Goal: Browse casually: Explore the website without a specific task or goal

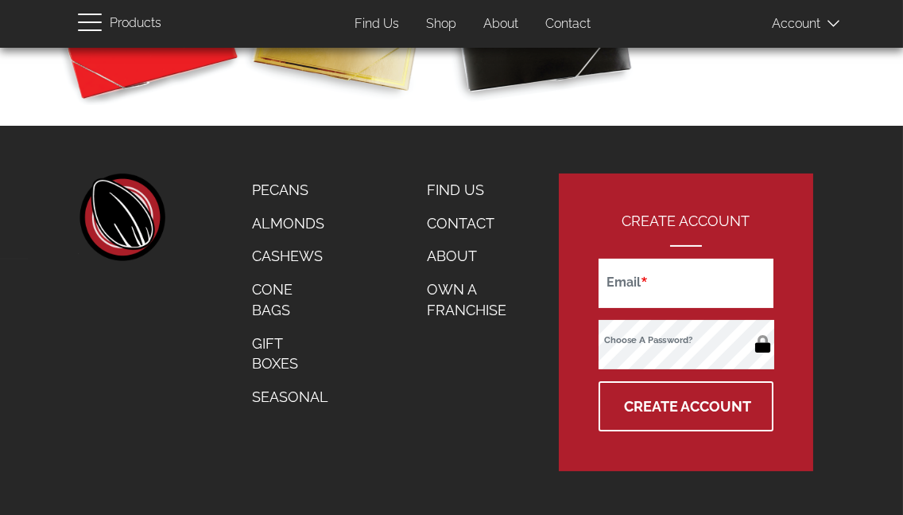
scroll to position [881, 0]
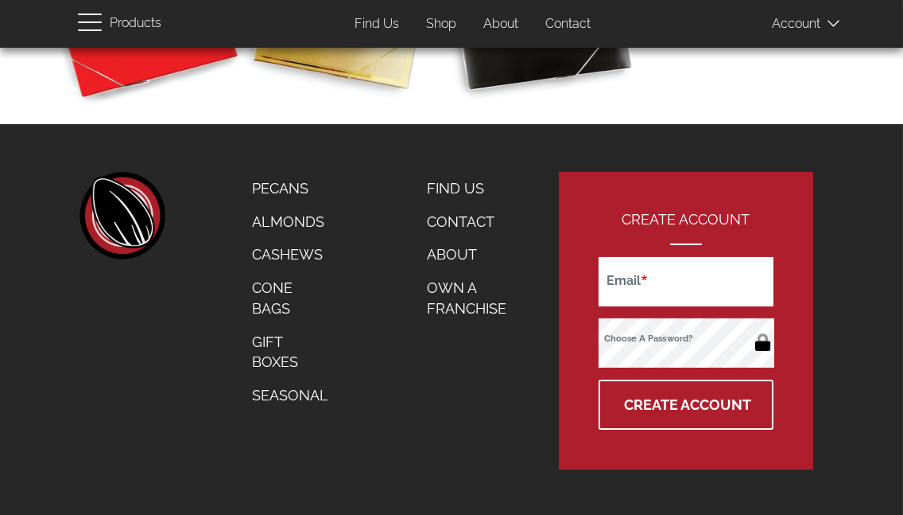
click at [282, 229] on link "Almonds" at bounding box center [290, 221] width 100 height 33
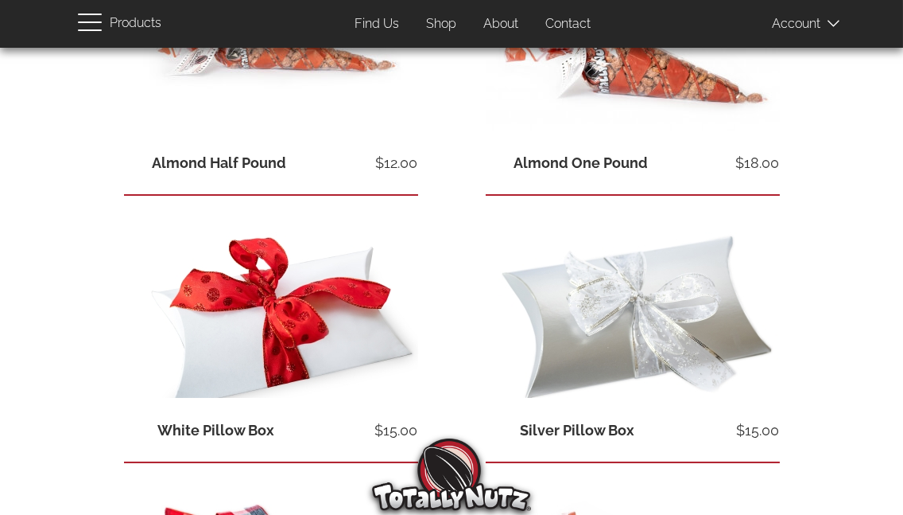
scroll to position [427, 0]
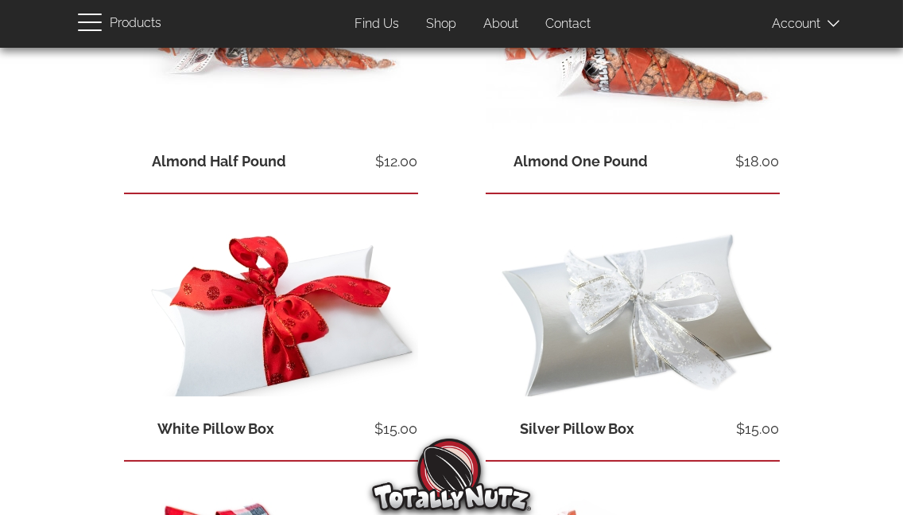
click at [272, 153] on link "Almond Half Pound" at bounding box center [220, 161] width 134 height 17
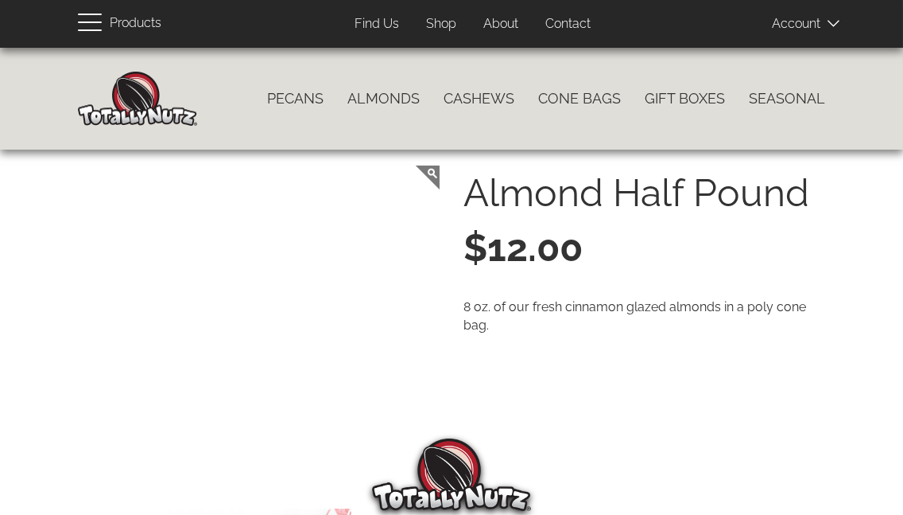
click at [270, 95] on link "Pecans" at bounding box center [295, 98] width 80 height 33
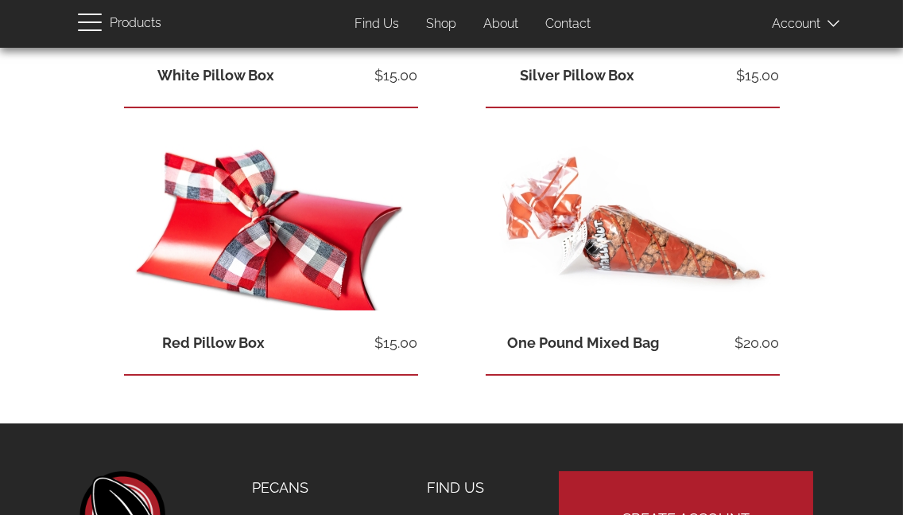
scroll to position [782, 0]
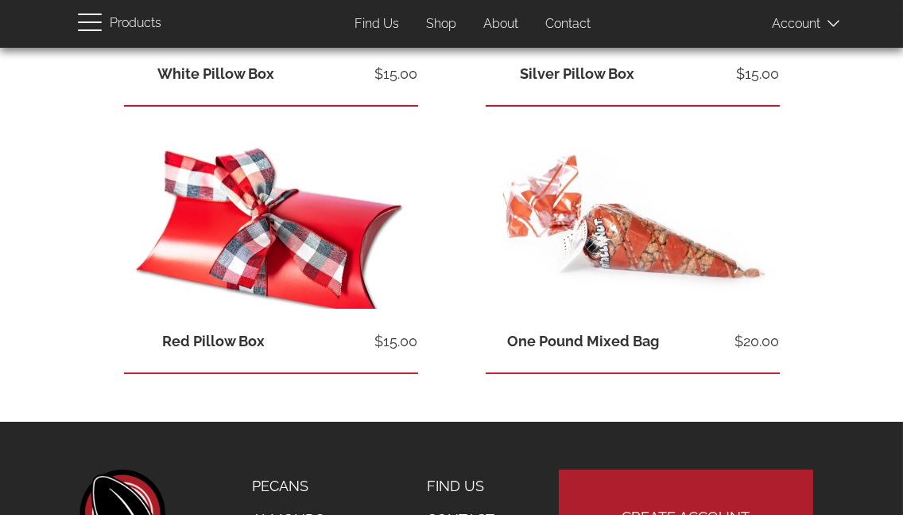
click at [568, 238] on span "View product" at bounding box center [633, 248] width 294 height 21
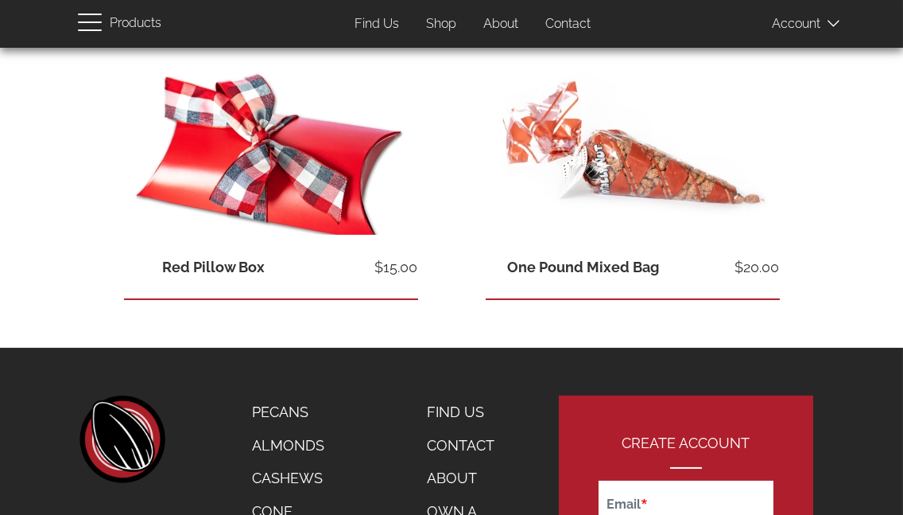
scroll to position [857, 0]
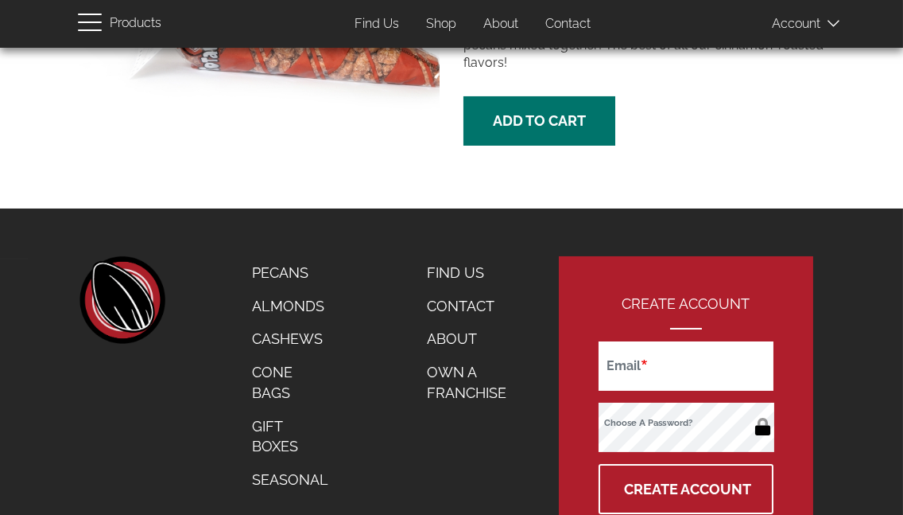
scroll to position [429, 0]
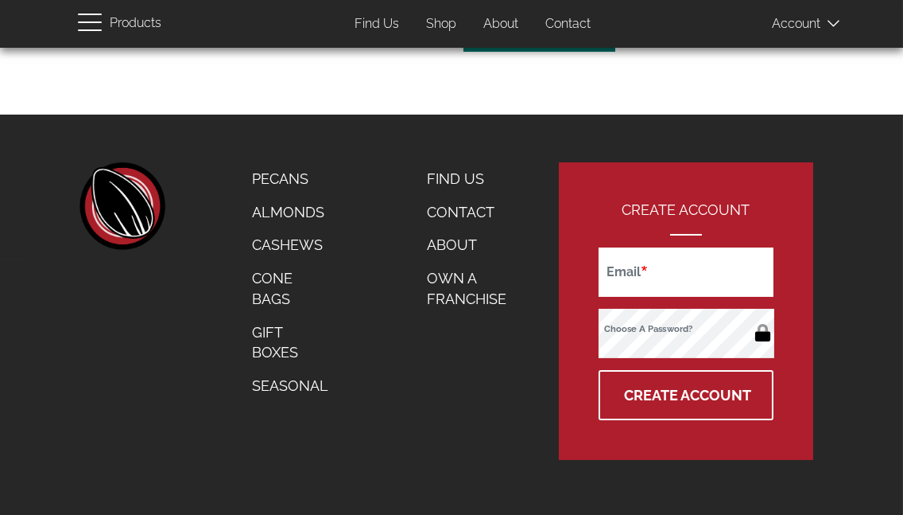
click at [280, 352] on link "Gift Boxes" at bounding box center [290, 342] width 100 height 53
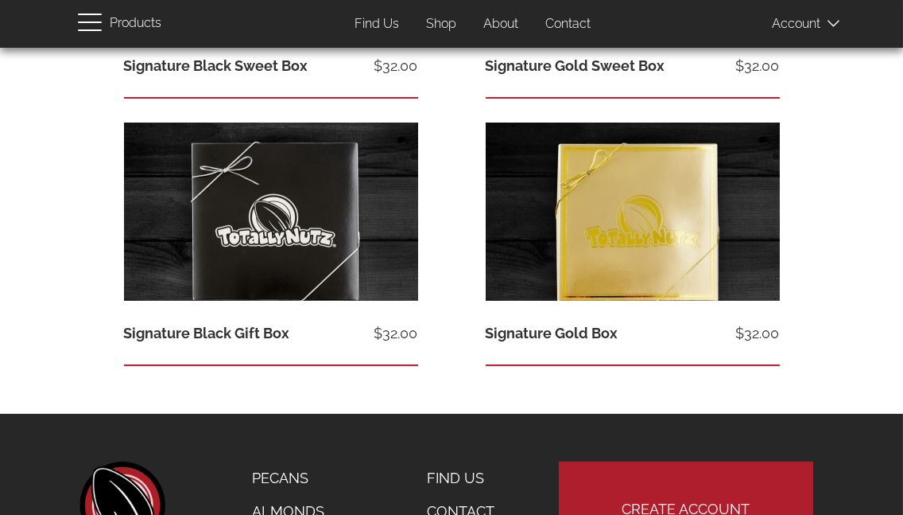
scroll to position [1326, 0]
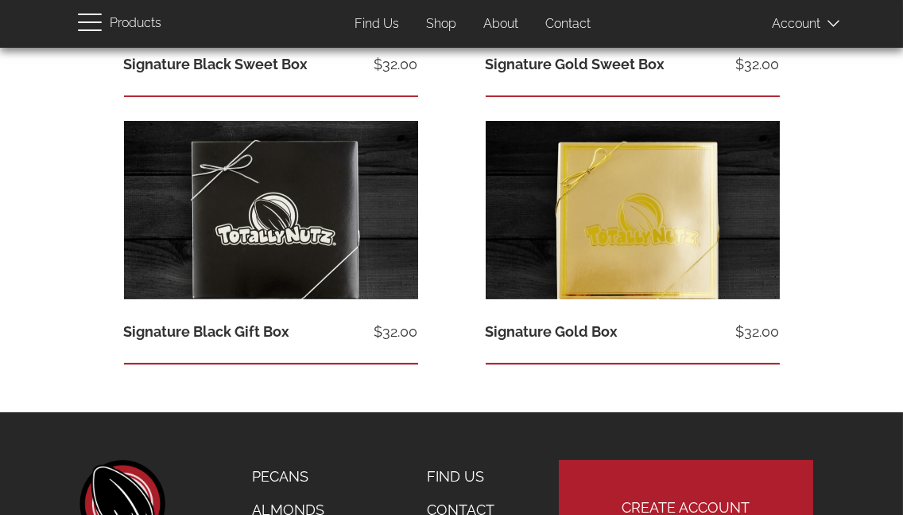
click at [243, 222] on icon at bounding box center [275, 199] width 64 height 57
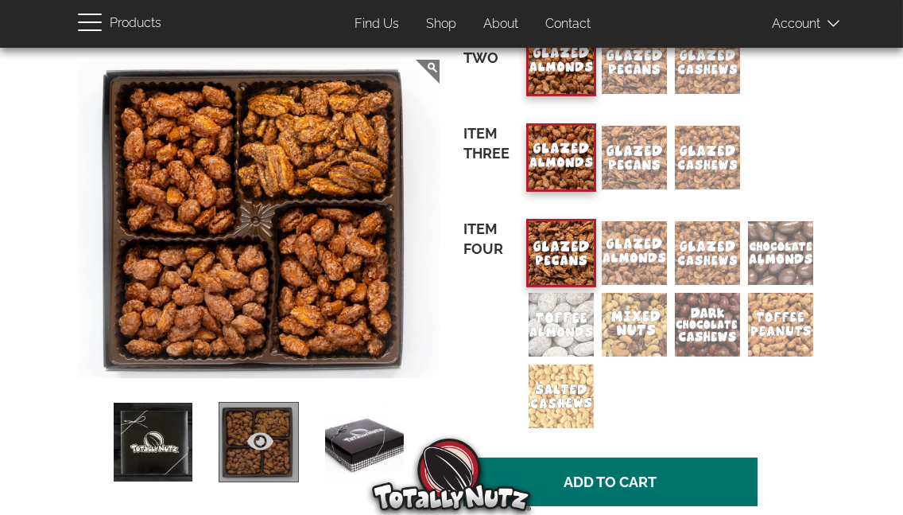
scroll to position [581, 0]
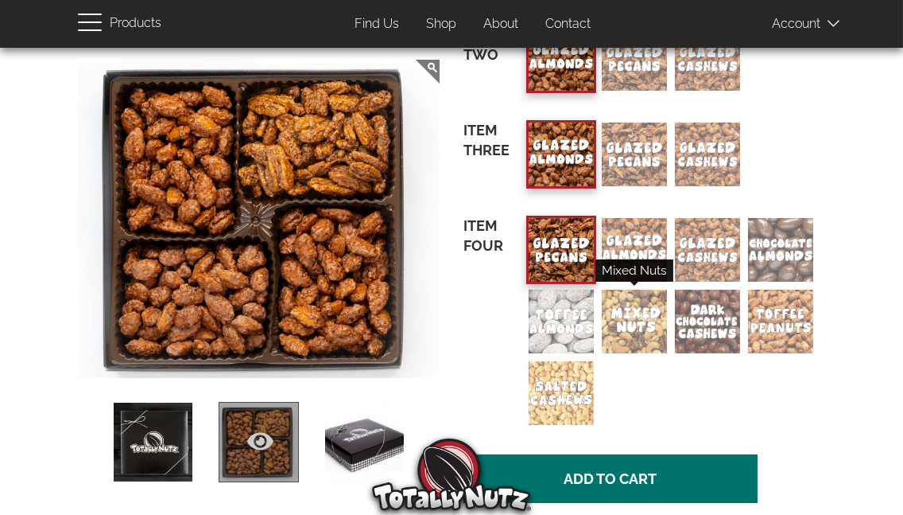
click at [635, 313] on div "Mixed Nuts" at bounding box center [634, 321] width 65 height 64
click at [0, 0] on input "Mixed Nuts" at bounding box center [0, 0] width 0 height 0
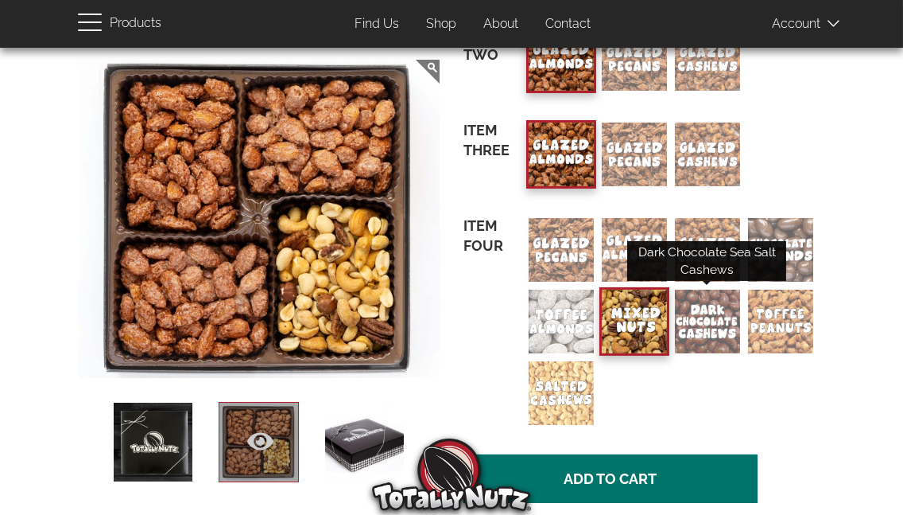
click at [698, 313] on div "Dark Chocolate Sea Salt Cashews" at bounding box center [707, 321] width 65 height 64
click at [0, 0] on input "Dark Chocolate Sea Salt Cashews" at bounding box center [0, 0] width 0 height 0
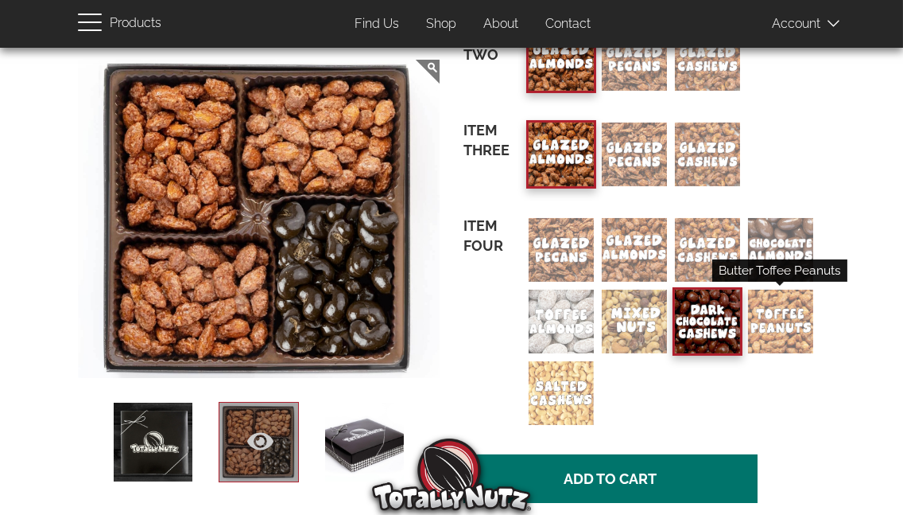
click at [772, 313] on div "Butter Toffee Peanuts" at bounding box center [780, 321] width 65 height 64
click at [0, 0] on input "Butter Toffee Peanuts" at bounding box center [0, 0] width 0 height 0
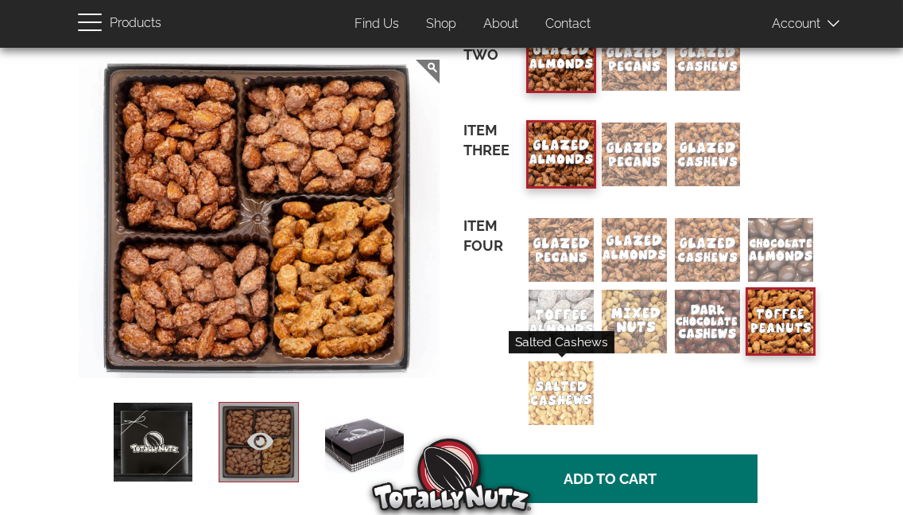
click at [558, 396] on div "Salted Cashews" at bounding box center [561, 393] width 65 height 64
click at [0, 0] on input "Salted Cashews" at bounding box center [0, 0] width 0 height 0
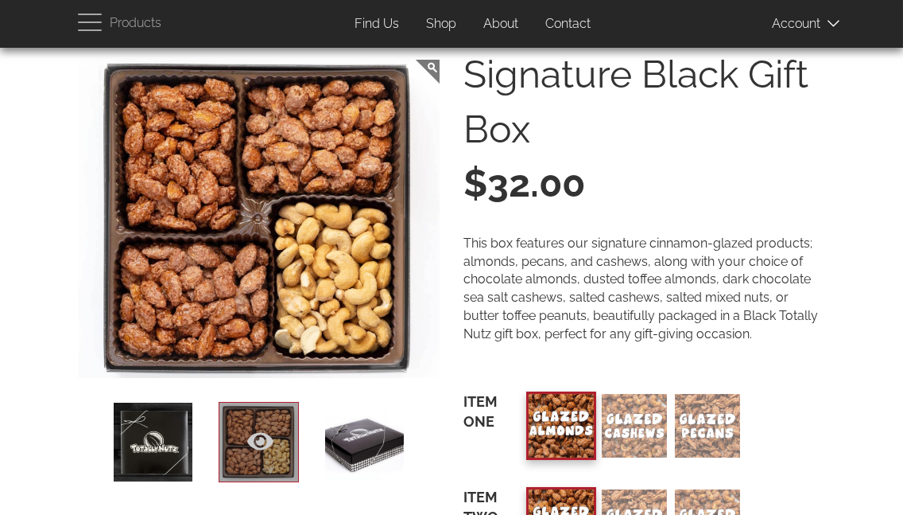
scroll to position [0, 0]
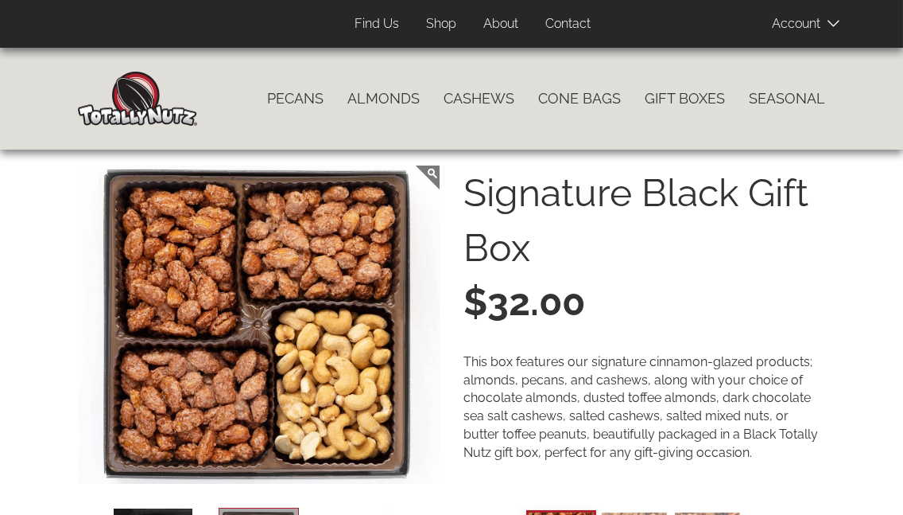
click at [468, 96] on link "Cashews" at bounding box center [479, 98] width 95 height 33
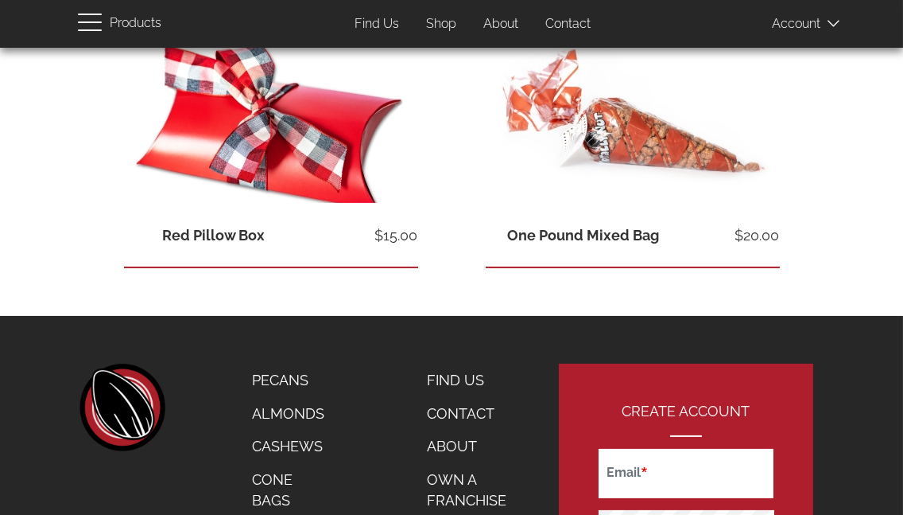
scroll to position [892, 0]
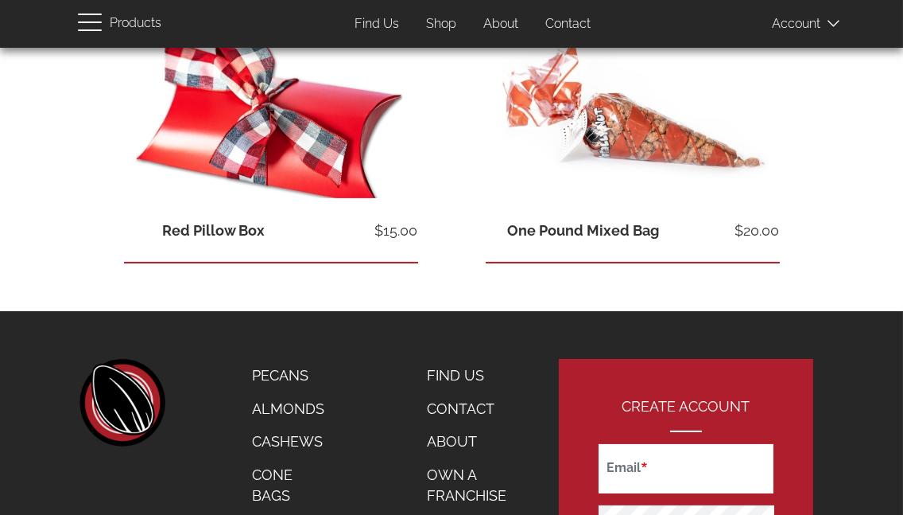
click at [596, 119] on link "View product" at bounding box center [633, 109] width 294 height 178
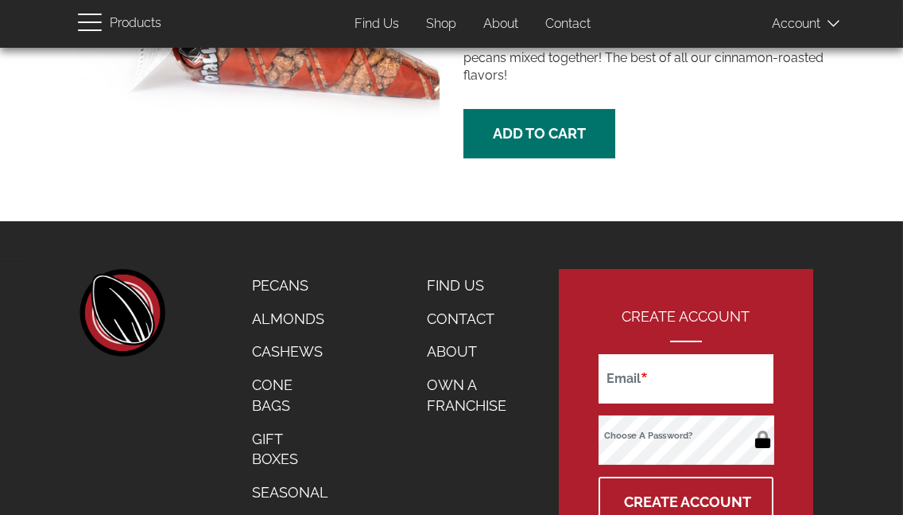
scroll to position [327, 0]
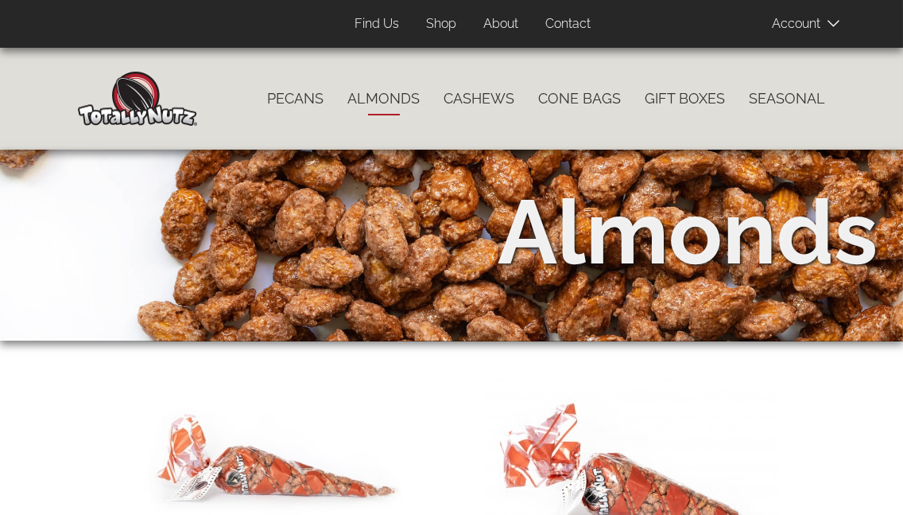
click at [307, 99] on link "Pecans" at bounding box center [295, 98] width 80 height 33
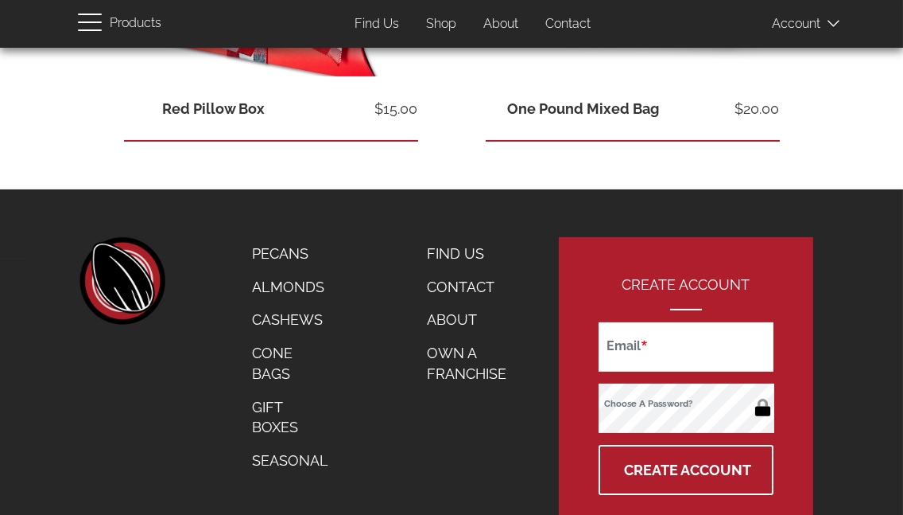
scroll to position [1016, 0]
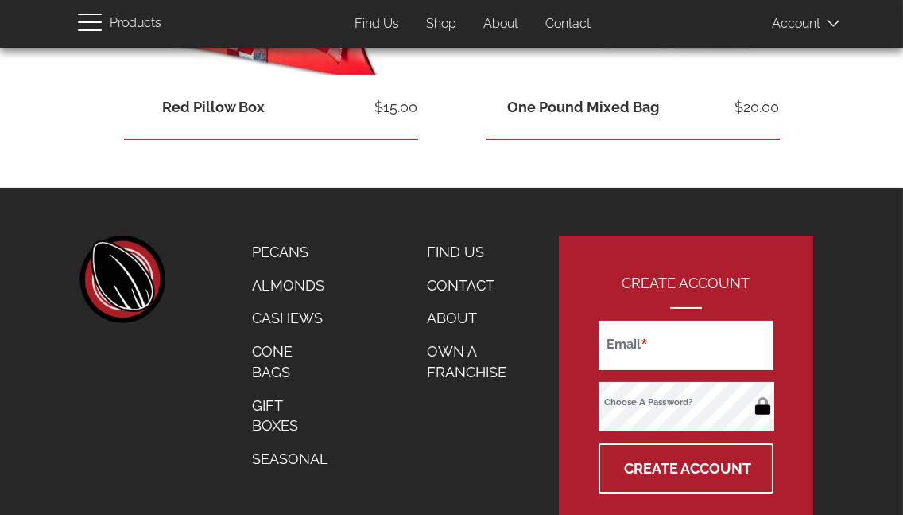
click at [289, 278] on link "Almonds" at bounding box center [290, 285] width 100 height 33
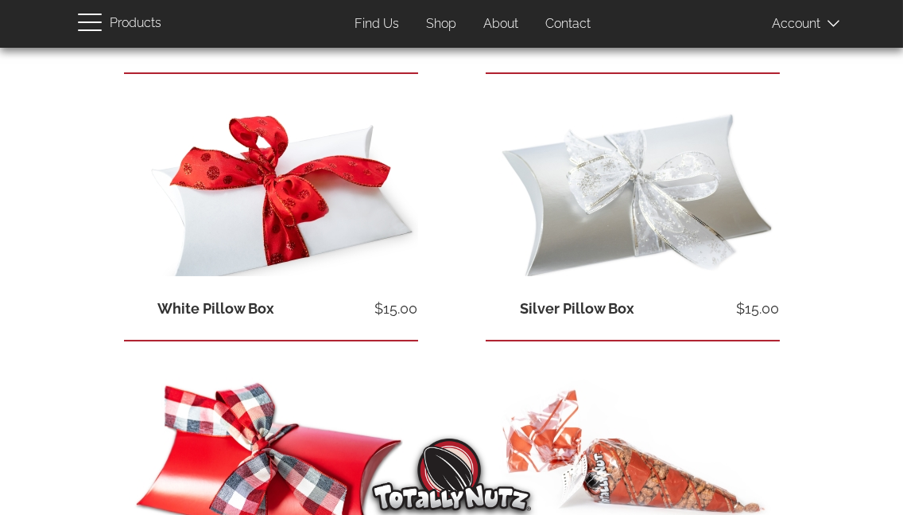
scroll to position [549, 0]
